Goal: Information Seeking & Learning: Find specific fact

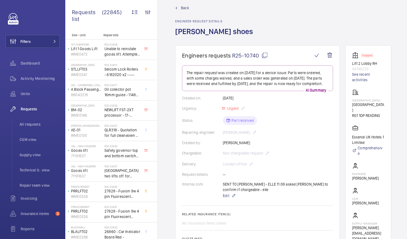
scroll to position [8, 0]
click at [264, 54] on mat-icon at bounding box center [264, 55] width 7 height 7
click at [265, 56] on mat-icon at bounding box center [264, 55] width 7 height 7
drag, startPoint x: 359, startPoint y: 107, endPoint x: 372, endPoint y: 114, distance: 14.8
click at [372, 113] on p "[GEOGRAPHIC_DATA]" at bounding box center [368, 107] width 32 height 11
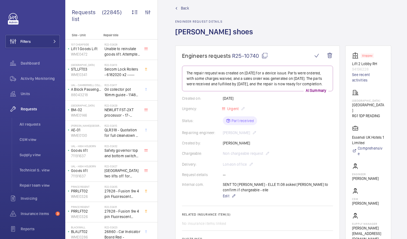
drag, startPoint x: 372, startPoint y: 114, endPoint x: 361, endPoint y: 111, distance: 11.2
copy p "[GEOGRAPHIC_DATA]"
drag, startPoint x: 359, startPoint y: 181, endPoint x: 377, endPoint y: 184, distance: 18.8
click at [377, 184] on wm-front-card-body "Stopped Lift 2 Lobby RH 94196228 See recent activities [GEOGRAPHIC_DATA] RG1 1D…" at bounding box center [368, 146] width 32 height 189
drag, startPoint x: 377, startPoint y: 184, endPoint x: 374, endPoint y: 182, distance: 4.1
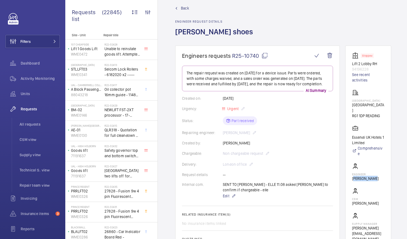
copy p "[PERSON_NAME]"
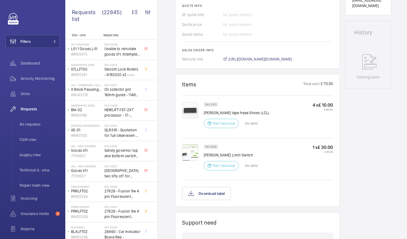
scroll to position [245, 0]
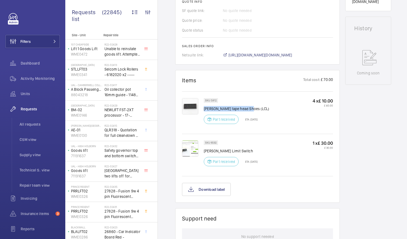
drag, startPoint x: 204, startPoint y: 108, endPoint x: 250, endPoint y: 107, distance: 46.8
click at [250, 107] on p "[PERSON_NAME] tape head Shoes (LCL)" at bounding box center [236, 108] width 65 height 5
drag, startPoint x: 250, startPoint y: 107, endPoint x: 243, endPoint y: 108, distance: 7.4
copy p "[PERSON_NAME] tape head Shoes (LCL)"
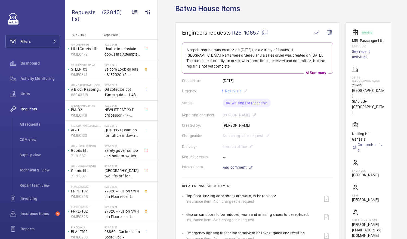
scroll to position [28, 0]
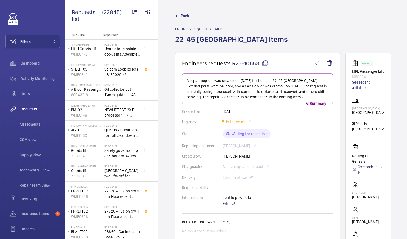
click at [265, 63] on mat-icon at bounding box center [265, 63] width 7 height 7
drag, startPoint x: 358, startPoint y: 118, endPoint x: 379, endPoint y: 119, distance: 21.3
click at [379, 119] on p "Batwa House" at bounding box center [368, 115] width 32 height 11
drag, startPoint x: 379, startPoint y: 119, endPoint x: 374, endPoint y: 118, distance: 5.9
copy p "Batwa House"
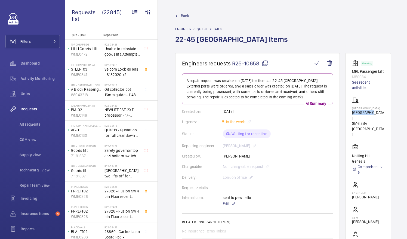
copy p "Batwa House"
drag, startPoint x: 358, startPoint y: 185, endPoint x: 385, endPoint y: 185, distance: 26.9
click at [384, 185] on wm-front-card-body "Working MRL Passenger Lift M50084 See recent activities Batwa House Batwa House…" at bounding box center [368, 160] width 32 height 200
drag, startPoint x: 385, startPoint y: 185, endPoint x: 377, endPoint y: 185, distance: 8.2
copy p "Michael Lyons"
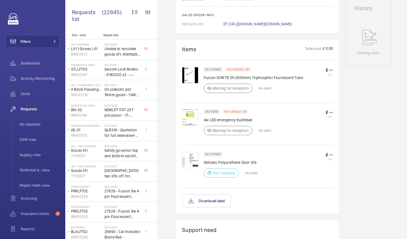
scroll to position [279, 0]
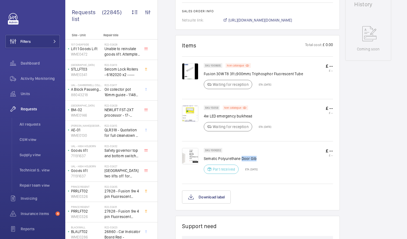
drag, startPoint x: 242, startPoint y: 156, endPoint x: 264, endPoint y: 158, distance: 22.1
click at [258, 158] on p "Sematic Polyurethane Door Gib" at bounding box center [231, 158] width 54 height 5
drag, startPoint x: 264, startPoint y: 158, endPoint x: 251, endPoint y: 158, distance: 12.2
copy p "Door Gib"
